Goal: Transaction & Acquisition: Purchase product/service

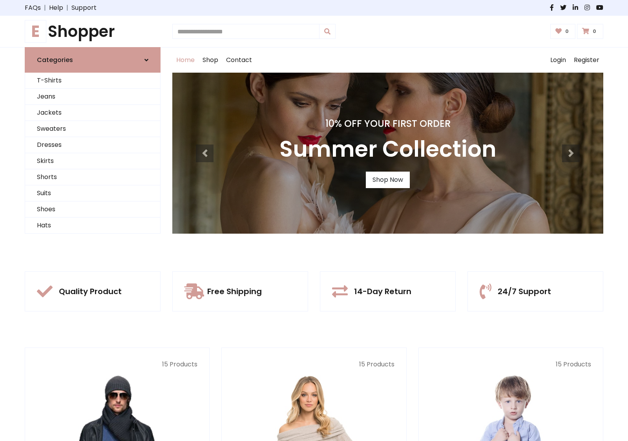
click at [314, 220] on div "10% Off Your First Order Summer Collection Shop Now" at bounding box center [387, 153] width 431 height 161
click at [387, 179] on link "Shop Now" at bounding box center [388, 180] width 44 height 16
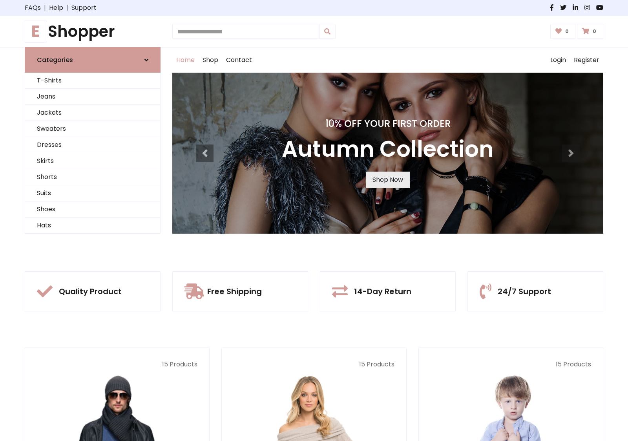
click at [387, 179] on link "Shop Now" at bounding box center [388, 180] width 44 height 16
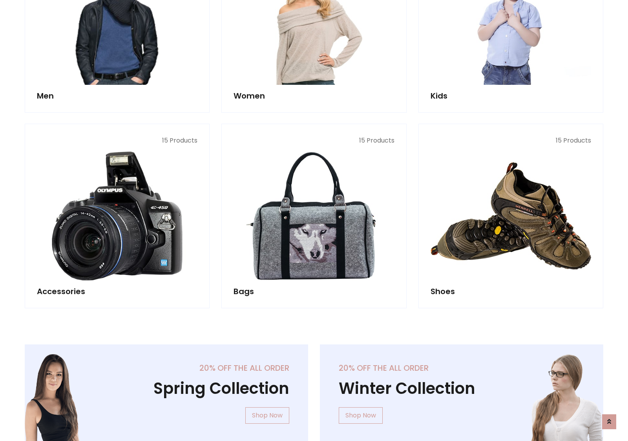
scroll to position [783, 0]
